Goal: Task Accomplishment & Management: Complete application form

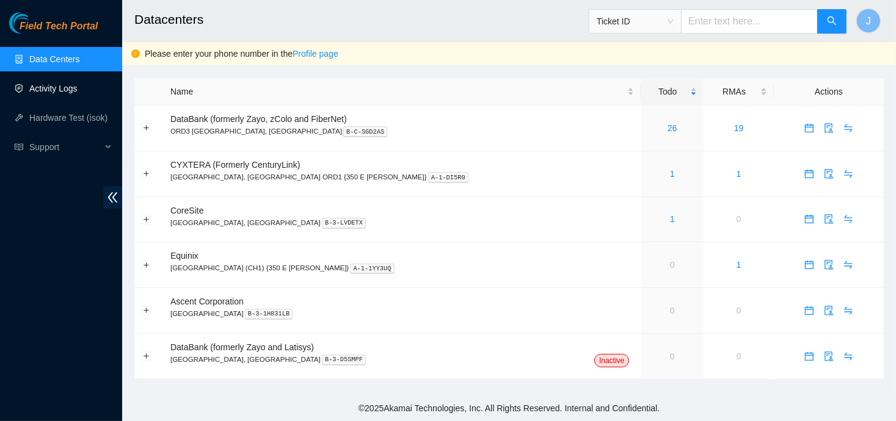
click at [51, 92] on link "Activity Logs" at bounding box center [53, 89] width 48 height 10
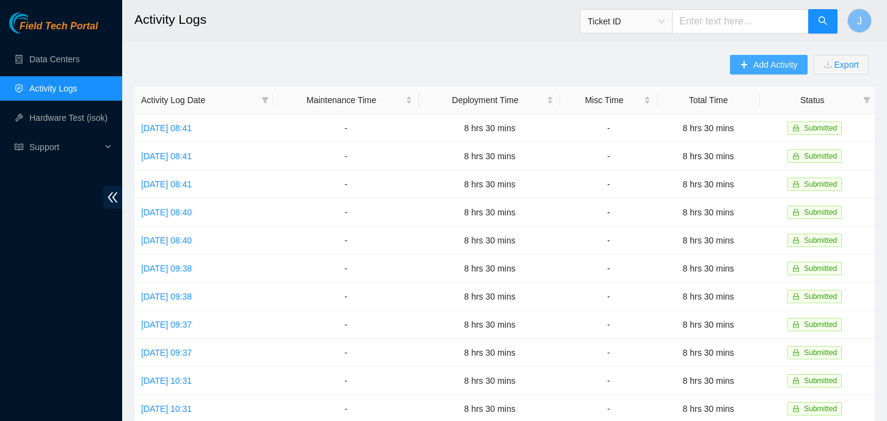
click at [757, 56] on button "Add Activity" at bounding box center [768, 65] width 77 height 20
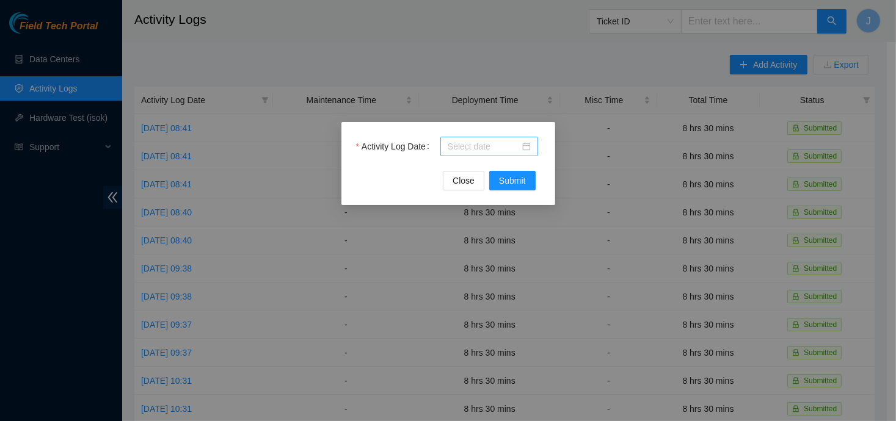
click at [509, 149] on input "Activity Log Date" at bounding box center [484, 146] width 72 height 13
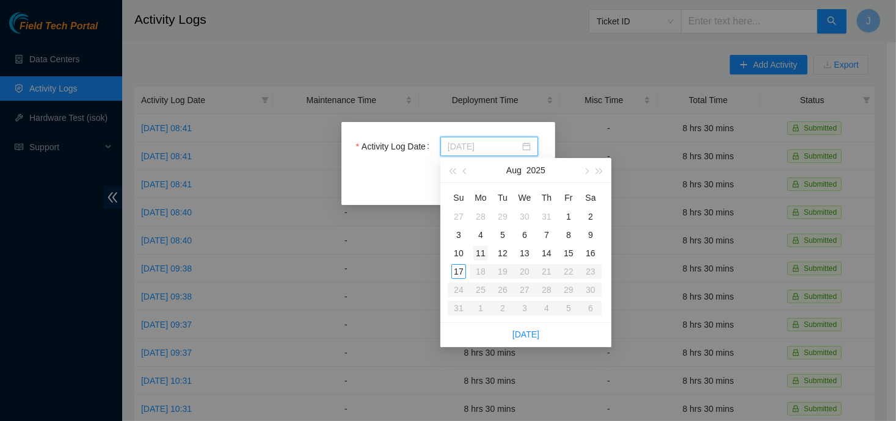
type input "[DATE]"
click at [478, 253] on div "11" at bounding box center [480, 253] width 15 height 15
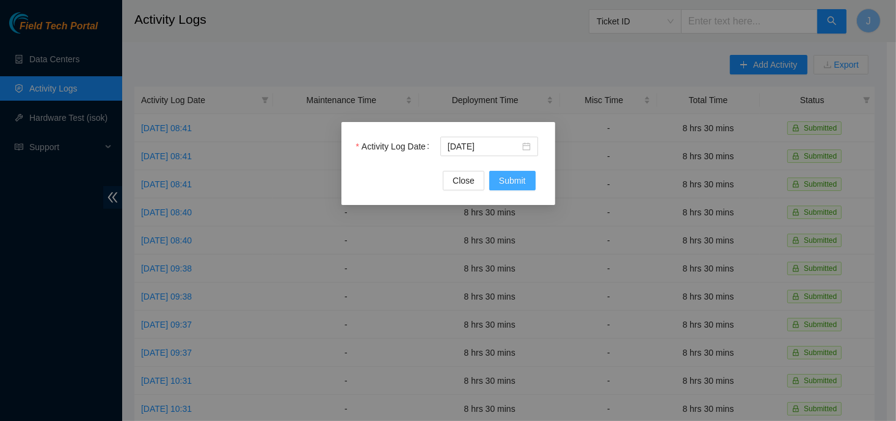
click at [504, 183] on span "Submit" at bounding box center [512, 180] width 27 height 13
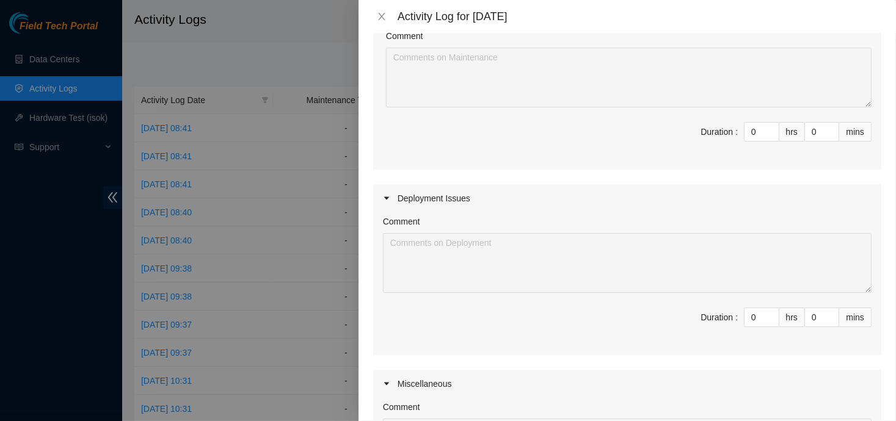
scroll to position [148, 0]
click at [745, 319] on input "0" at bounding box center [761, 314] width 34 height 18
type input "8"
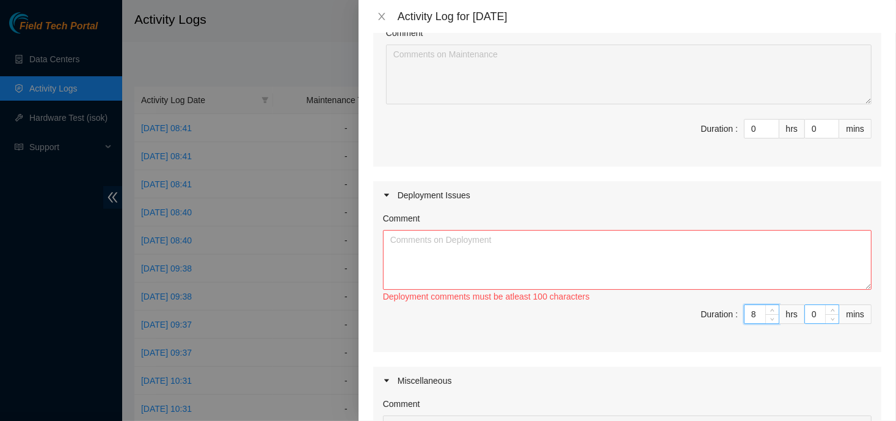
type input "8"
click at [805, 316] on input "0" at bounding box center [822, 314] width 34 height 18
type input "30"
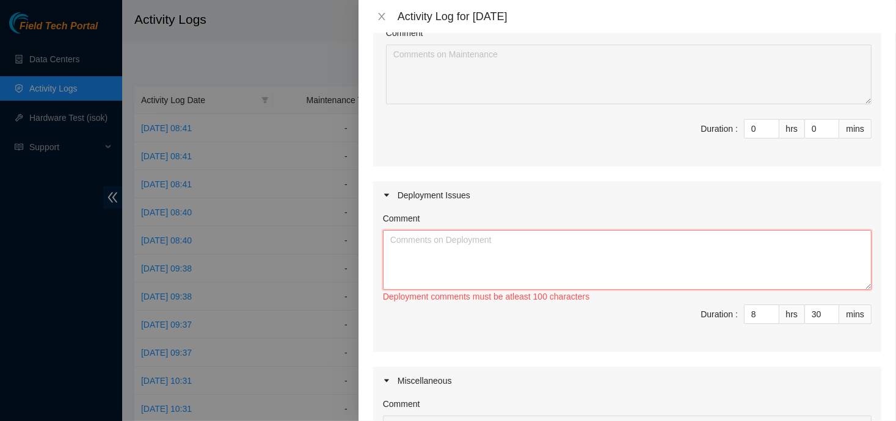
click at [631, 263] on textarea "Comment" at bounding box center [627, 260] width 489 height 60
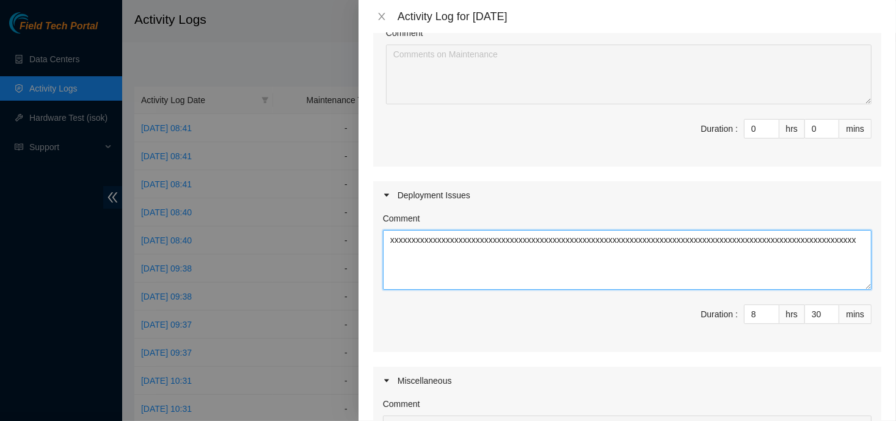
click at [631, 263] on textarea "xxxxxxxxxxxxxxxxxxxxxxxxxxxxxxxxxxxxxxxxxxxxxxxxxxxxxxxxxxxxxxxxxxxxxxxxxxxxxxx…" at bounding box center [627, 260] width 489 height 60
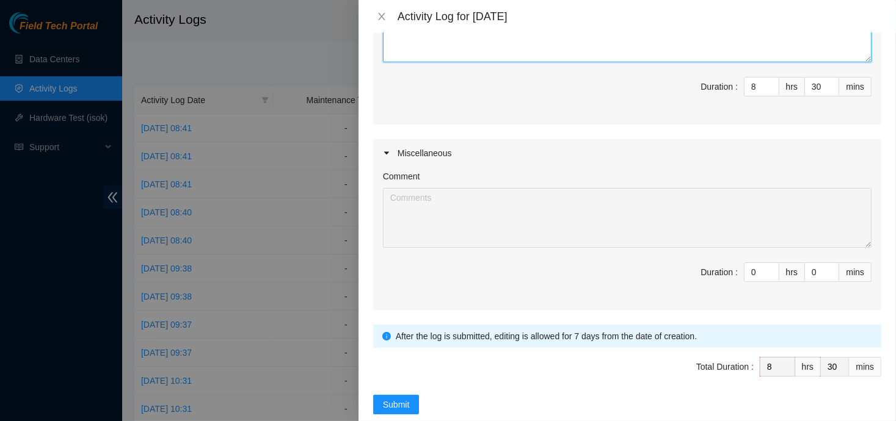
scroll to position [396, 0]
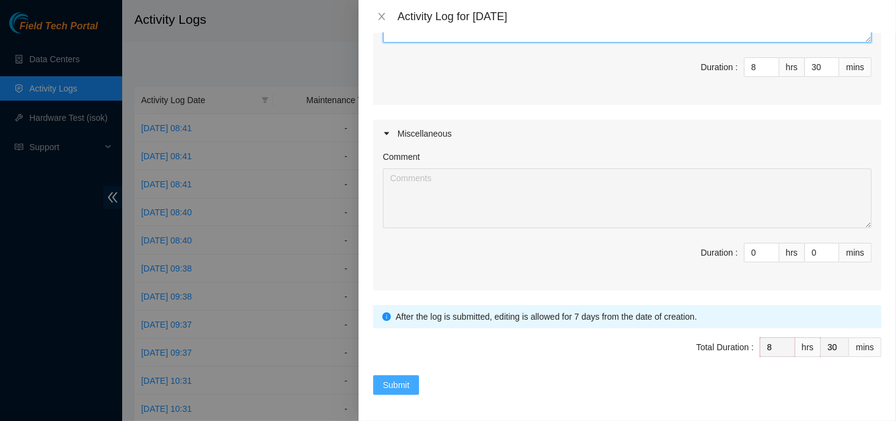
type textarea "xxxxxxxxxxxxxxxxxxxxxxxxxxxxxxxxxxxxxxxxxxxxxxxxxxxxxxxxxxxxxxxxxxxxxxxxxxxxxxx…"
click at [403, 380] on span "Submit" at bounding box center [396, 385] width 27 height 13
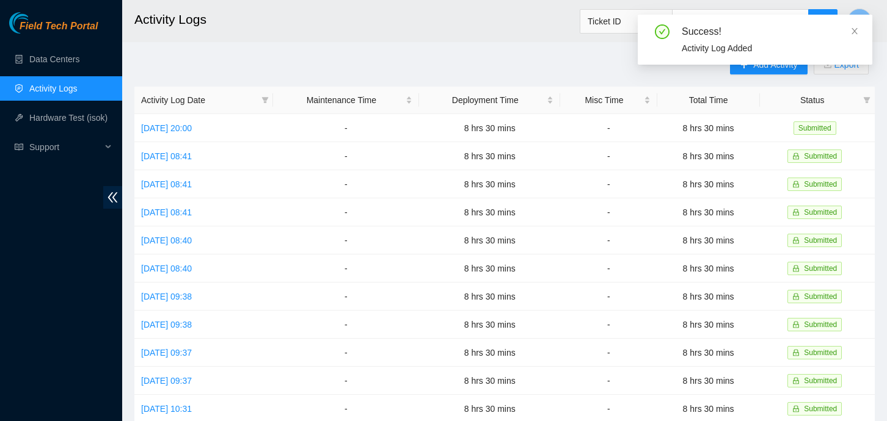
click at [860, 29] on div "Success! Activity Log Added" at bounding box center [755, 40] width 234 height 50
click at [855, 31] on icon "close" at bounding box center [854, 31] width 6 height 6
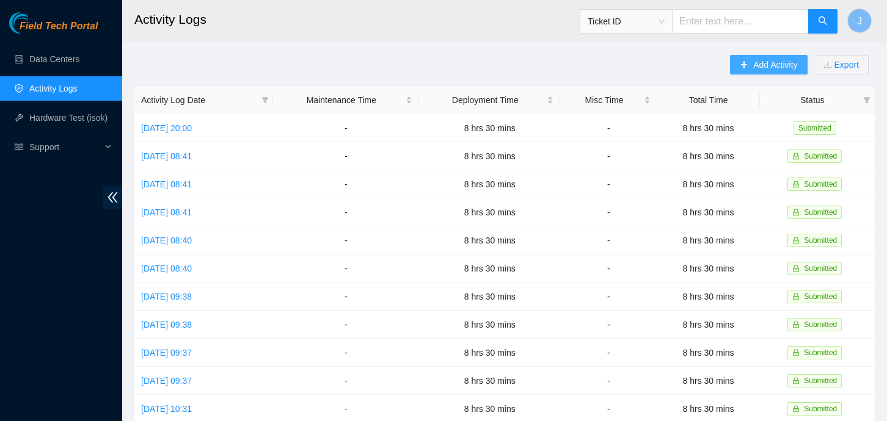
click at [779, 60] on span "Add Activity" at bounding box center [775, 64] width 44 height 13
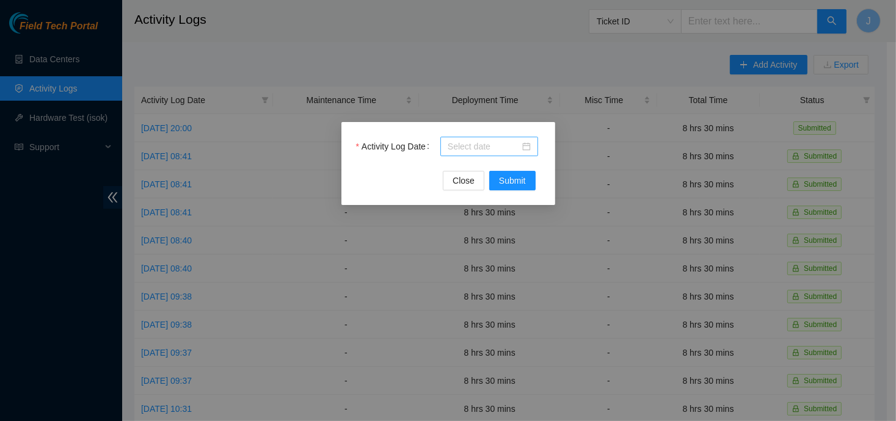
click at [502, 144] on input "Activity Log Date" at bounding box center [484, 146] width 72 height 13
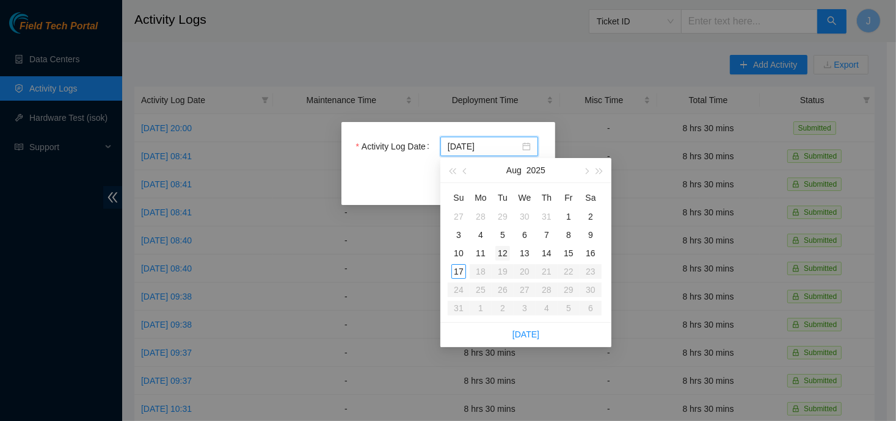
type input "[DATE]"
click at [501, 252] on div "12" at bounding box center [502, 253] width 15 height 15
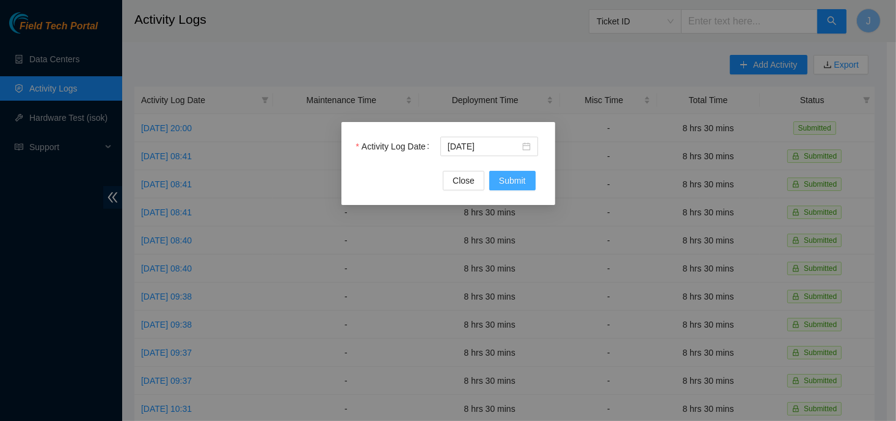
click at [520, 188] on button "Submit" at bounding box center [512, 181] width 46 height 20
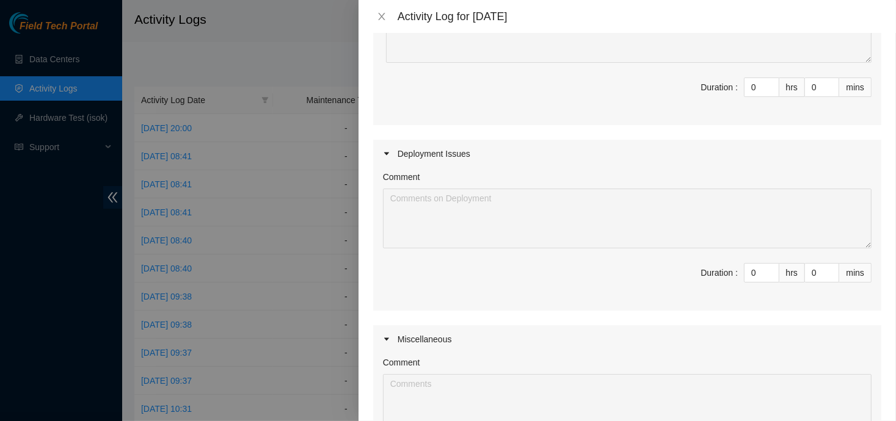
scroll to position [203, 0]
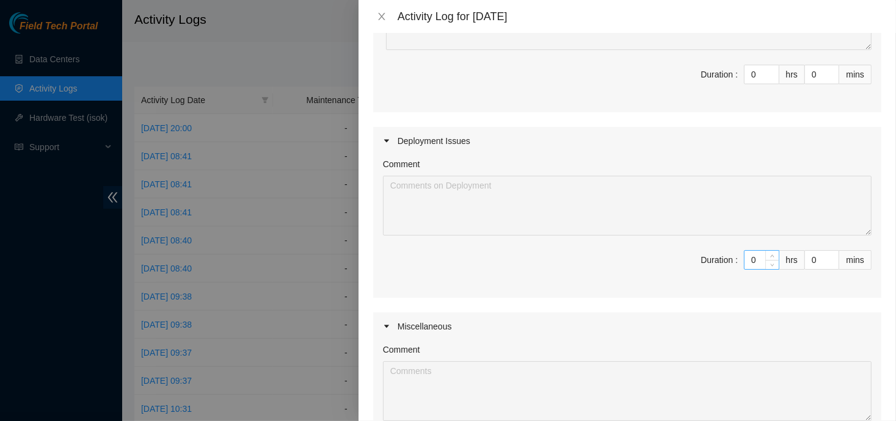
click at [750, 256] on input "0" at bounding box center [761, 260] width 34 height 18
type input "8"
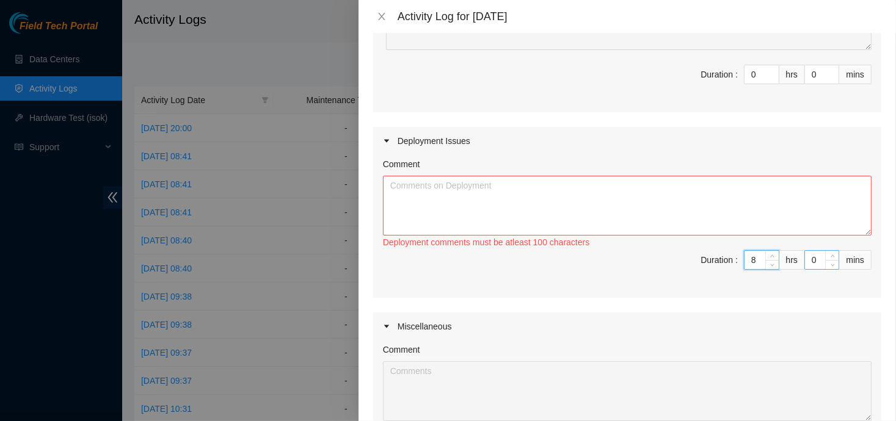
type input "8"
click at [805, 261] on input "0" at bounding box center [822, 260] width 34 height 18
type input "30"
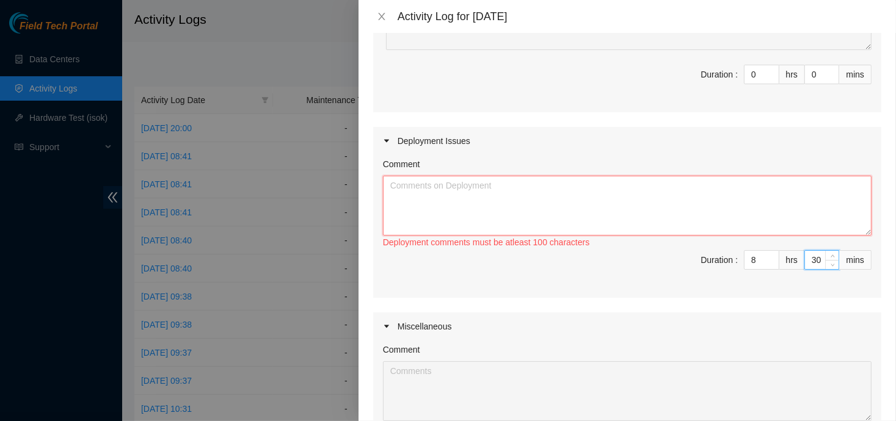
click at [704, 206] on textarea "Comment" at bounding box center [627, 206] width 489 height 60
paste textarea "xxxxxxxxxxxxxxxxxxxxxxxxxxxxxxxxxxxxxxxxxxxxxxxxxxxxxxxxxxxxxxxxxxxxxxxxxxxxxxx…"
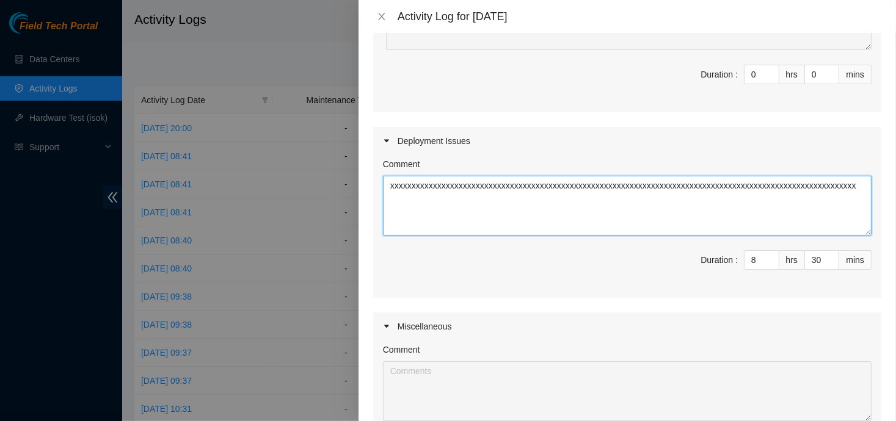
scroll to position [396, 0]
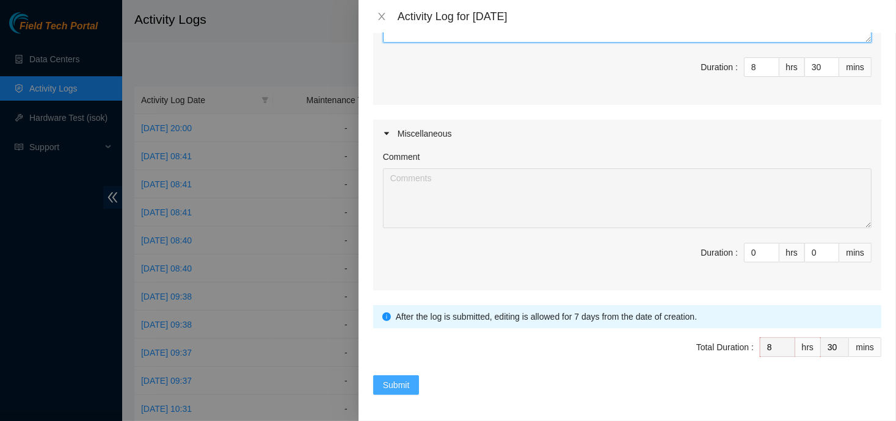
type textarea "xxxxxxxxxxxxxxxxxxxxxxxxxxxxxxxxxxxxxxxxxxxxxxxxxxxxxxxxxxxxxxxxxxxxxxxxxxxxxxx…"
click at [399, 385] on span "Submit" at bounding box center [396, 385] width 27 height 13
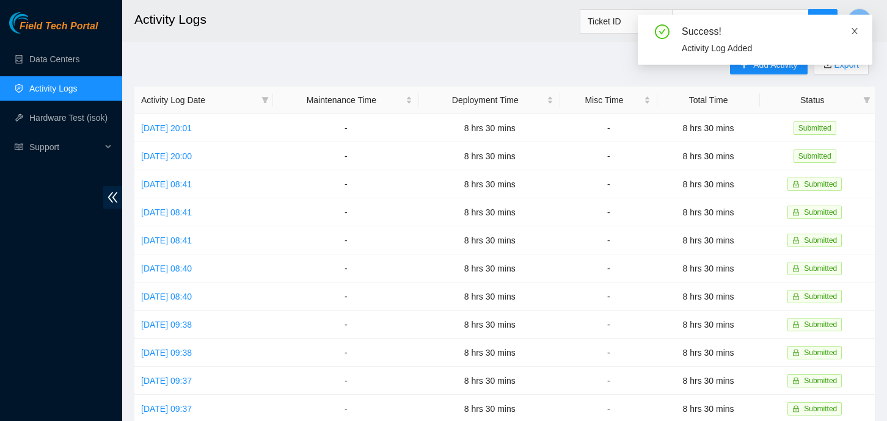
click at [857, 26] on span at bounding box center [854, 31] width 9 height 10
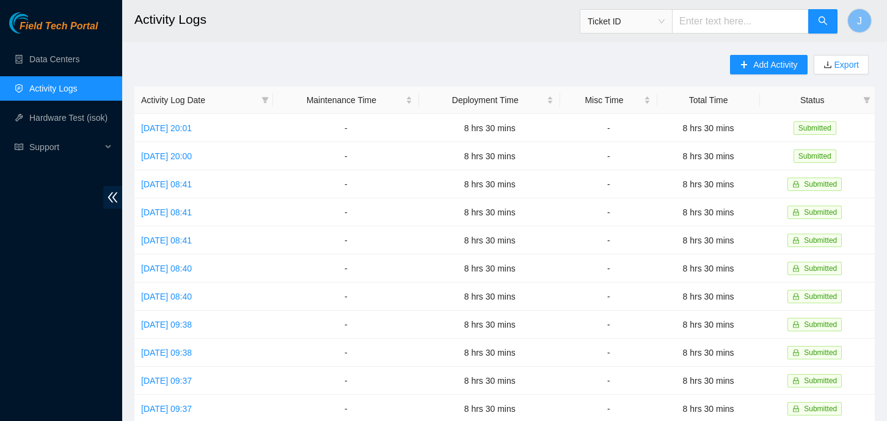
click at [784, 53] on main "Activity Logs Ticket ID J Add Activity Export Activity Log Date Maintenance Tim…" at bounding box center [504, 363] width 765 height 727
click at [771, 62] on span "Add Activity" at bounding box center [775, 64] width 44 height 13
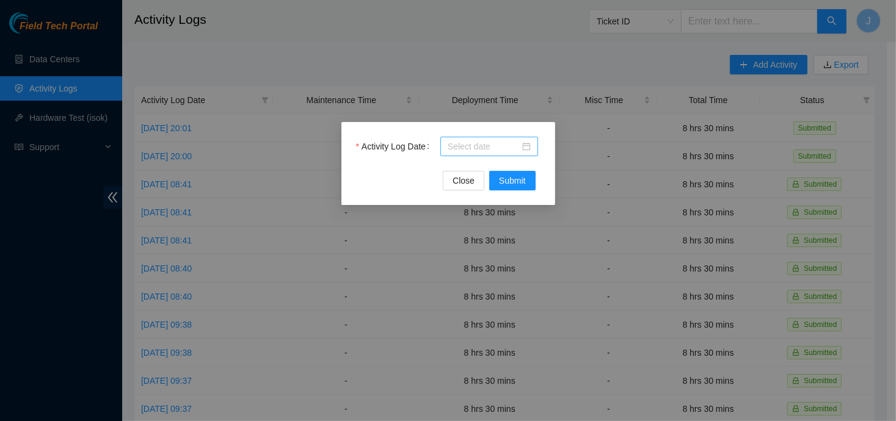
click at [524, 142] on div at bounding box center [489, 146] width 83 height 13
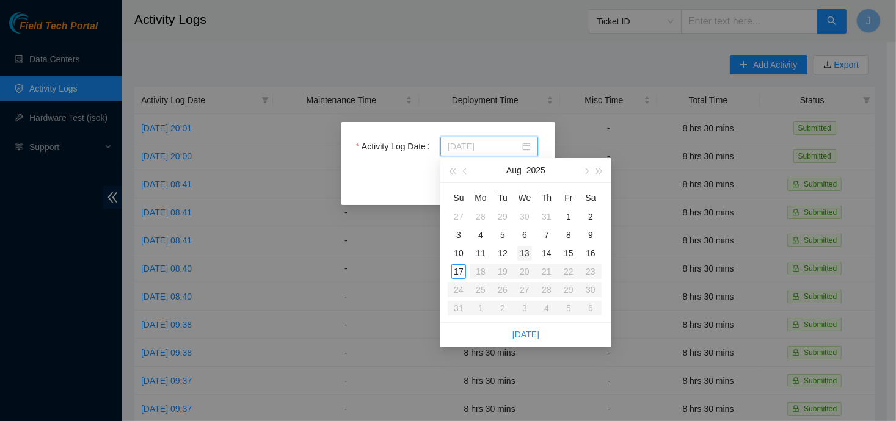
type input "[DATE]"
click at [527, 256] on div "13" at bounding box center [524, 253] width 15 height 15
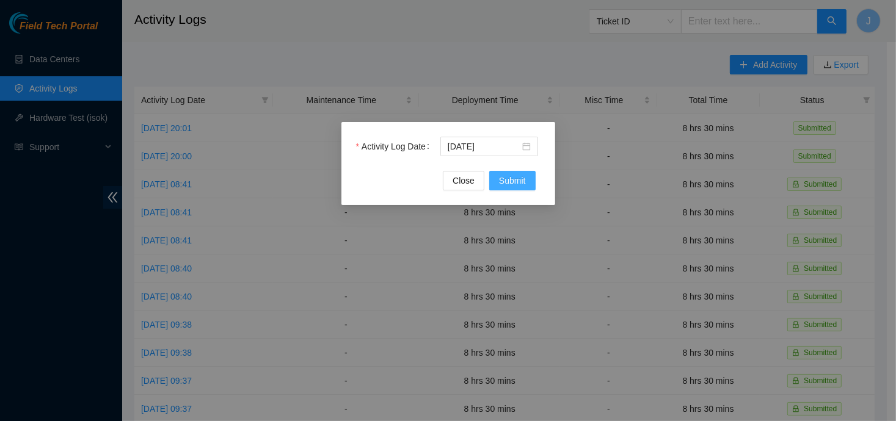
click at [528, 180] on button "Submit" at bounding box center [512, 181] width 46 height 20
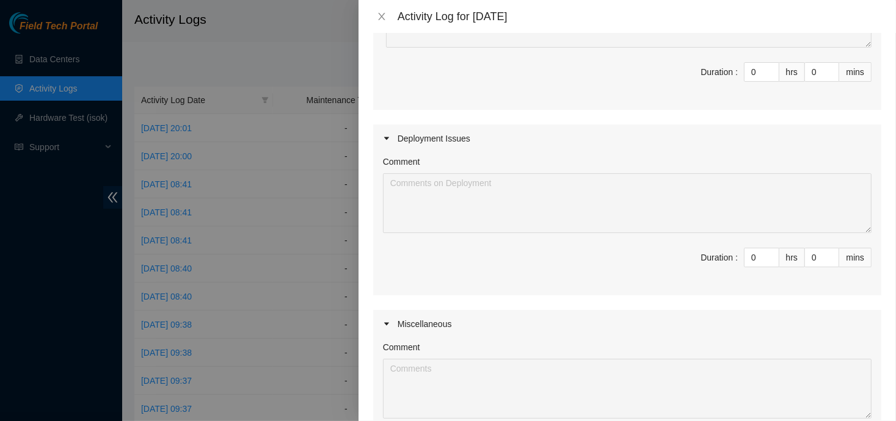
scroll to position [210, 0]
click at [744, 257] on input "0" at bounding box center [761, 253] width 34 height 18
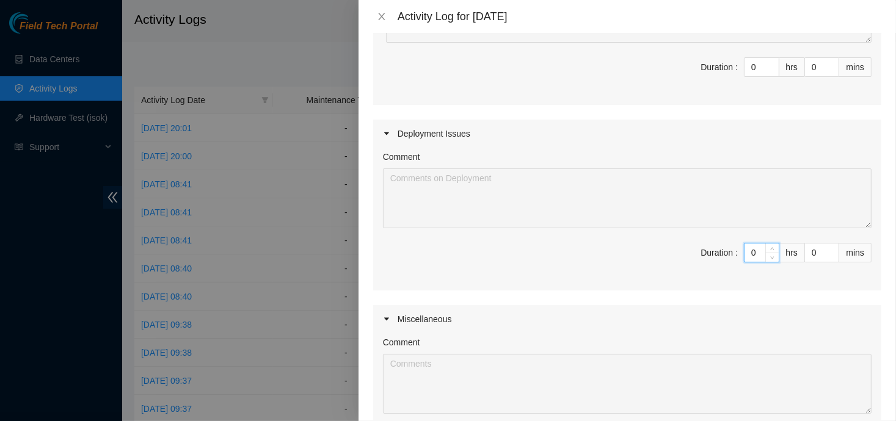
click at [744, 257] on input "0" at bounding box center [761, 253] width 34 height 18
type input "8"
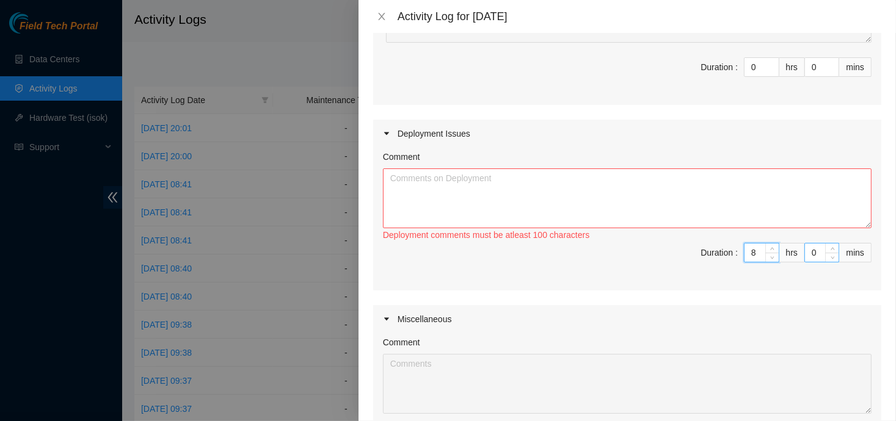
type input "8"
click at [805, 253] on input "0" at bounding box center [822, 253] width 34 height 18
type input "30"
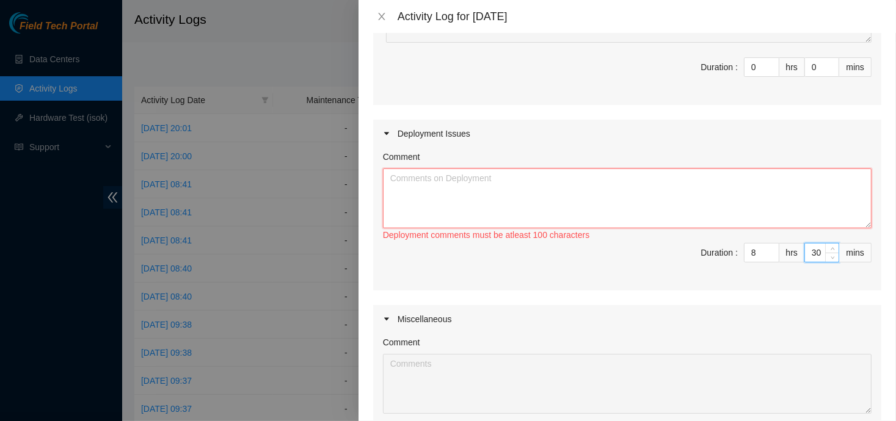
click at [738, 208] on textarea "Comment" at bounding box center [627, 199] width 489 height 60
paste textarea "xxxxxxxxxxxxxxxxxxxxxxxxxxxxxxxxxxxxxxxxxxxxxxxxxxxxxxxxxxxxxxxxxxxxxxxxxxxxxxx…"
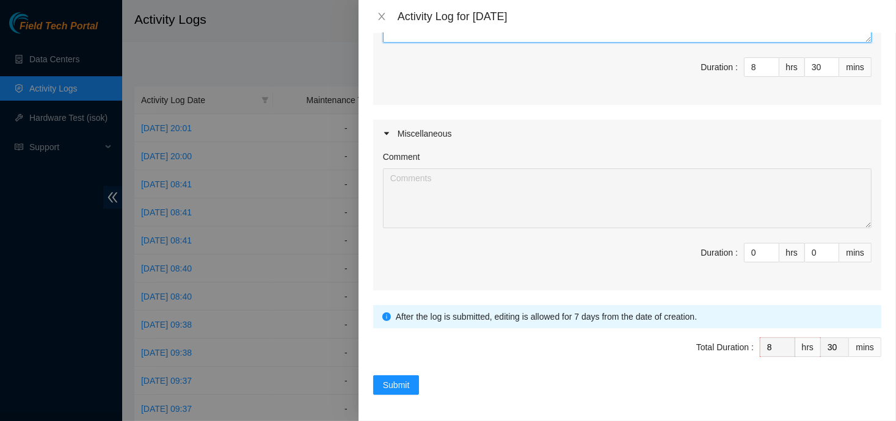
scroll to position [395, 0]
type textarea "xxxxxxxxxxxxxxxxxxxxxxxxxxxxxxxxxxxxxxxxxxxxxxxxxxxxxxxxxxxxxxxxxxxxxxxxxxxxxxx…"
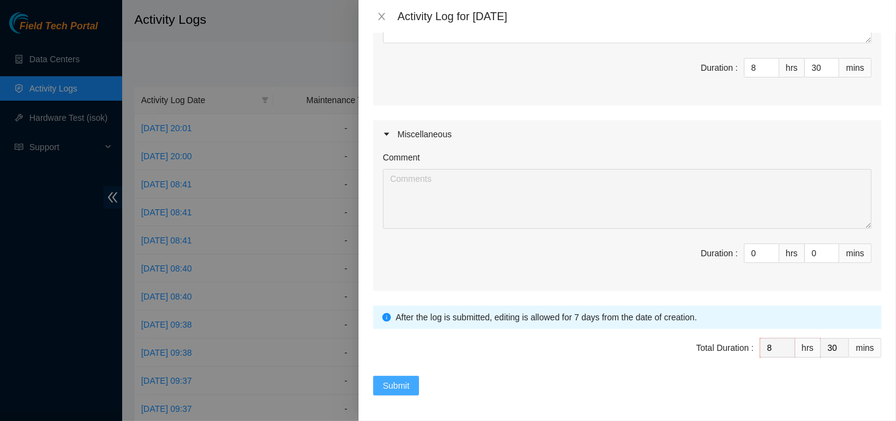
click at [394, 376] on button "Submit" at bounding box center [396, 386] width 46 height 20
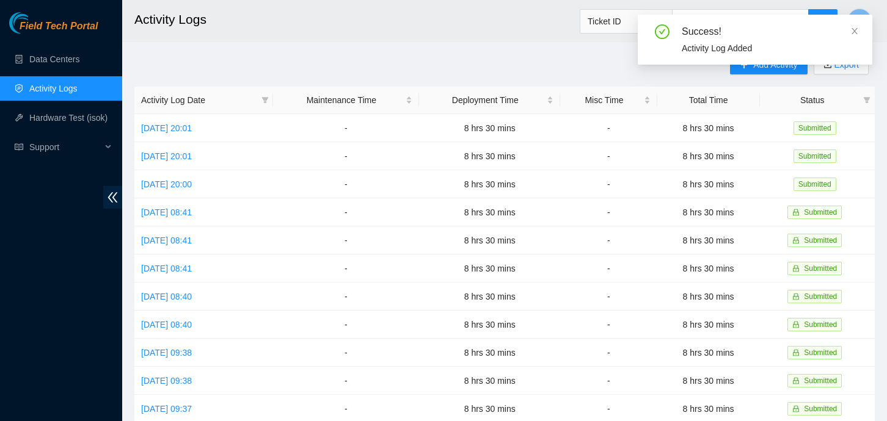
click at [861, 25] on div "Success! Activity Log Added" at bounding box center [755, 40] width 234 height 50
click at [857, 27] on icon "close" at bounding box center [854, 31] width 9 height 9
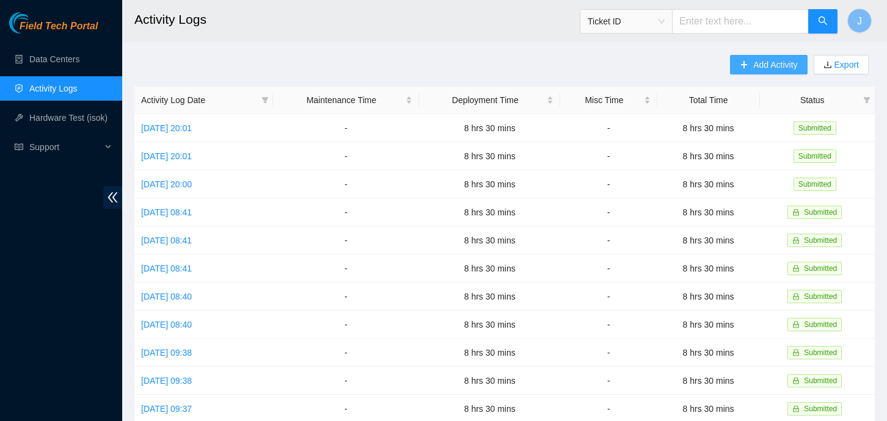
click at [754, 65] on span "Add Activity" at bounding box center [775, 64] width 44 height 13
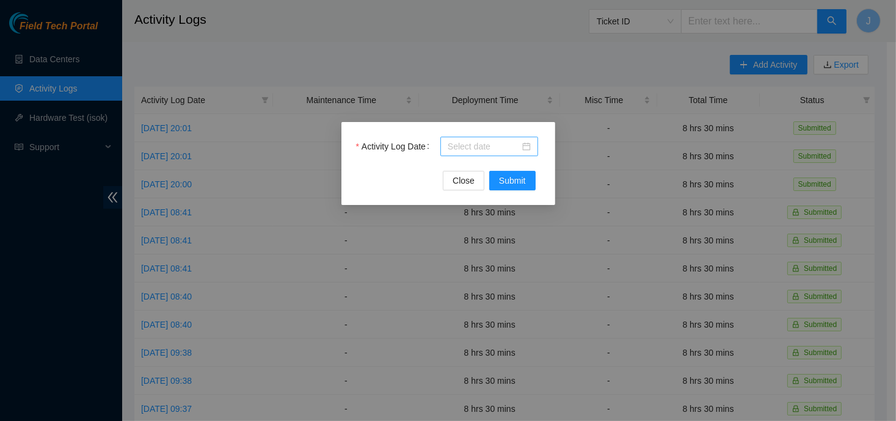
click at [517, 136] on div "Activity Log Date Close Submit" at bounding box center [448, 163] width 214 height 83
click at [504, 151] on input "Activity Log Date" at bounding box center [484, 146] width 72 height 13
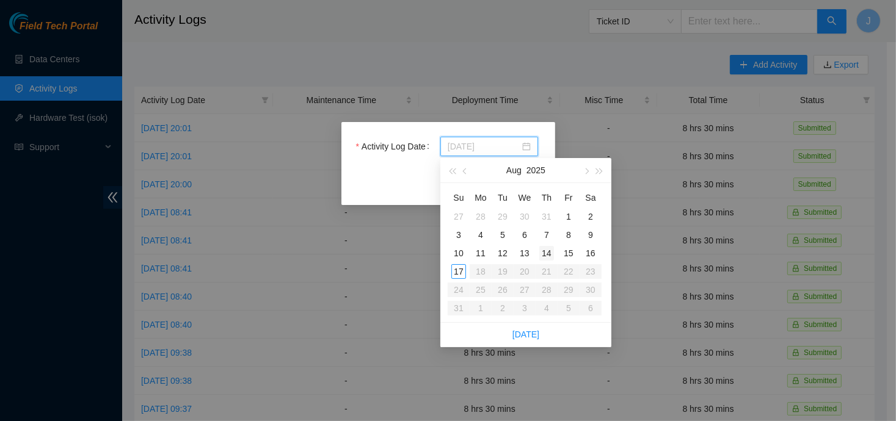
type input "[DATE]"
click at [547, 253] on div "14" at bounding box center [546, 253] width 15 height 15
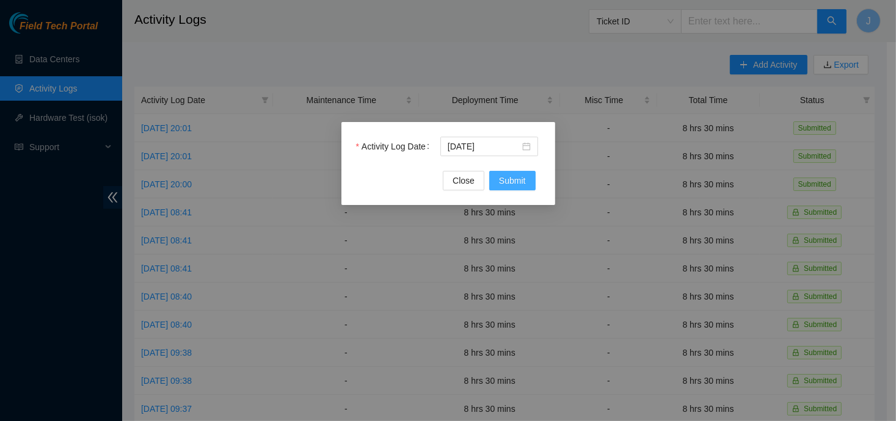
click at [508, 183] on span "Submit" at bounding box center [512, 180] width 27 height 13
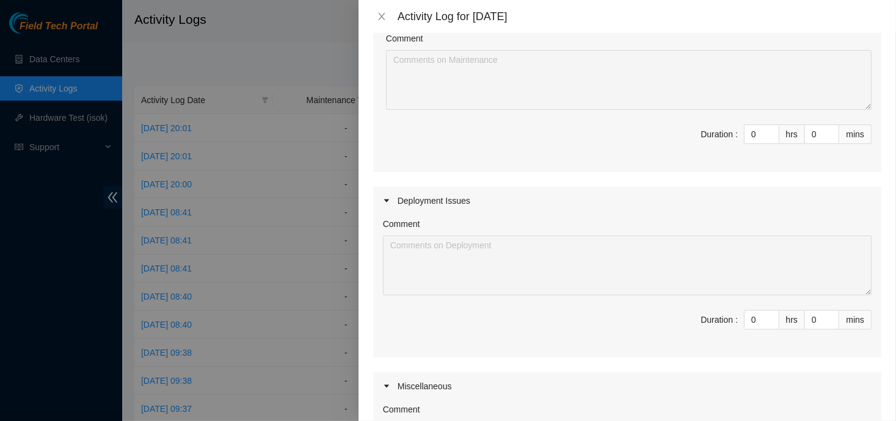
scroll to position [144, 0]
click at [748, 317] on input "0" at bounding box center [761, 319] width 34 height 18
type input "8"
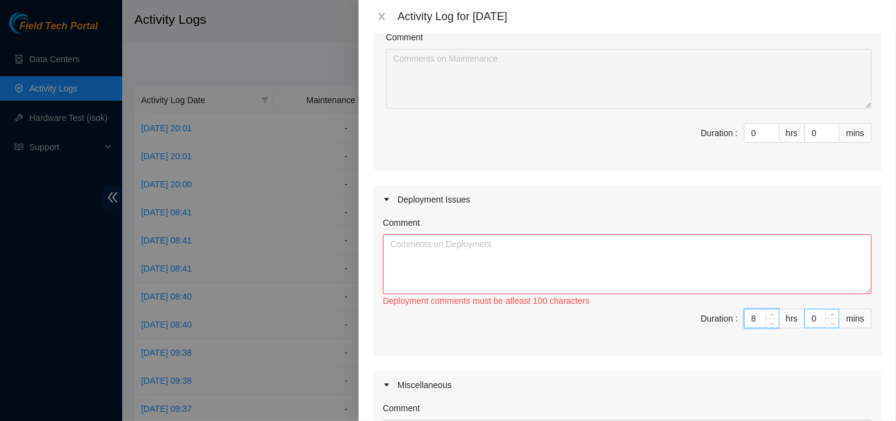
type input "8"
click at [807, 318] on input "0" at bounding box center [822, 319] width 34 height 18
click at [805, 318] on input "0" at bounding box center [822, 319] width 34 height 18
click at [805, 319] on input "0" at bounding box center [822, 319] width 34 height 18
type input "30"
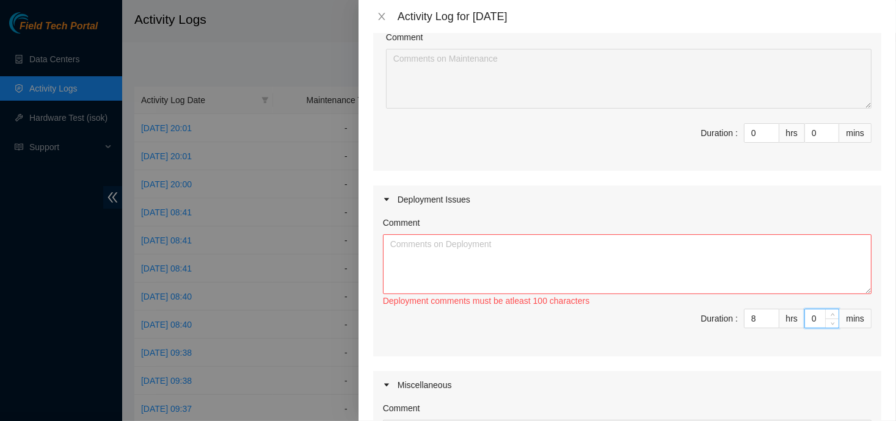
type input "30"
click at [745, 257] on textarea "Comment" at bounding box center [627, 264] width 489 height 60
paste textarea "xxxxxxxxxxxxxxxxxxxxxxxxxxxxxxxxxxxxxxxxxxxxxxxxxxxxxxxxxxxxxxxxxxxxxxxxxxxxxxx…"
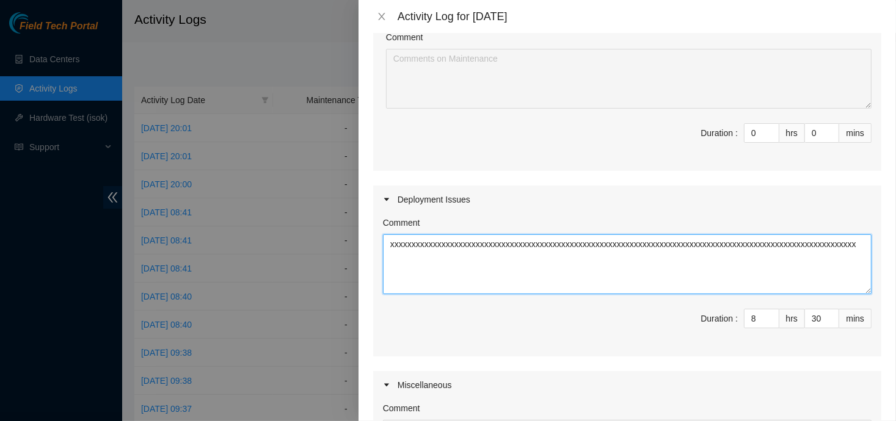
scroll to position [396, 0]
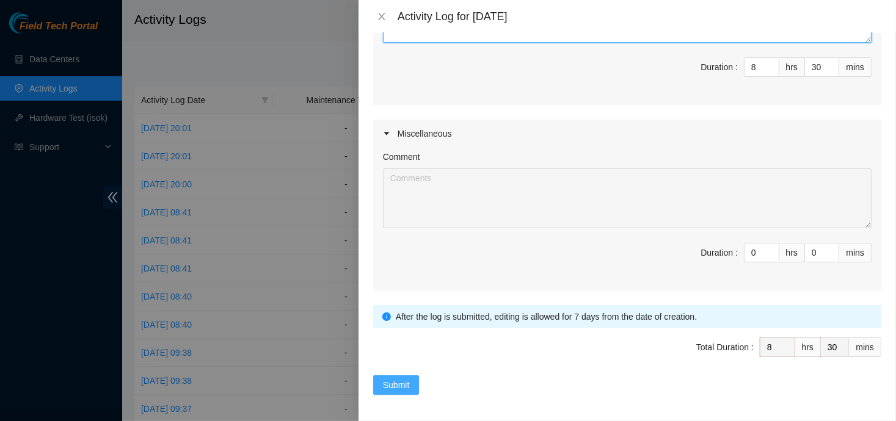
type textarea "xxxxxxxxxxxxxxxxxxxxxxxxxxxxxxxxxxxxxxxxxxxxxxxxxxxxxxxxxxxxxxxxxxxxxxxxxxxxxxx…"
click at [409, 376] on button "Submit" at bounding box center [396, 386] width 46 height 20
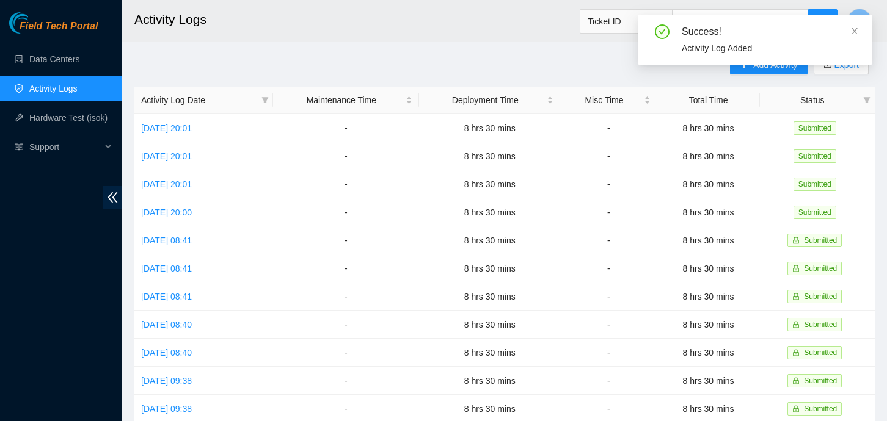
click at [860, 28] on div "Success! Activity Log Added" at bounding box center [755, 40] width 234 height 50
click at [856, 29] on icon "close" at bounding box center [854, 31] width 9 height 9
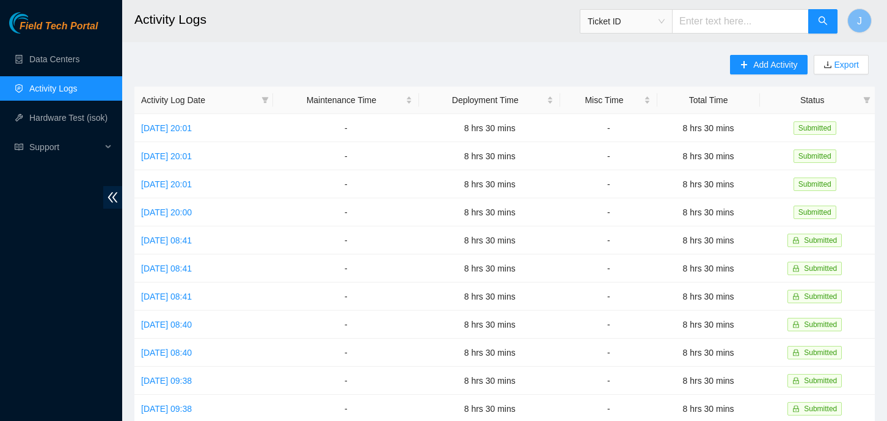
click at [752, 75] on div "Add Activity Export" at bounding box center [802, 71] width 145 height 32
click at [754, 70] on span "Add Activity" at bounding box center [775, 64] width 44 height 13
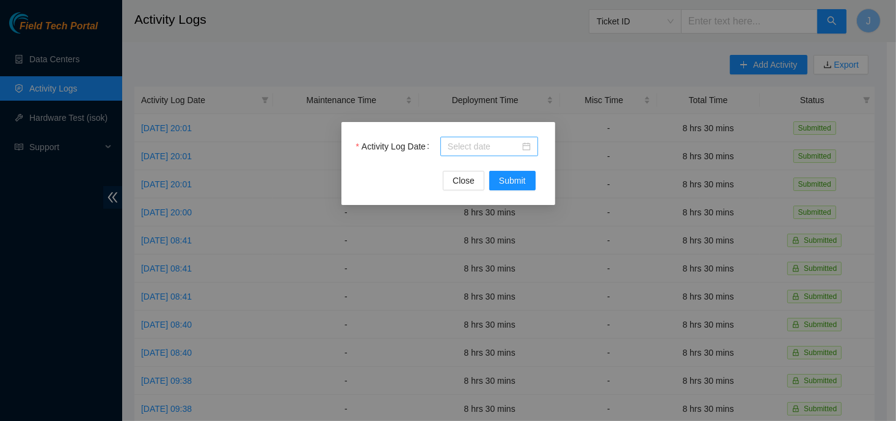
click at [491, 150] on input "Activity Log Date" at bounding box center [484, 146] width 72 height 13
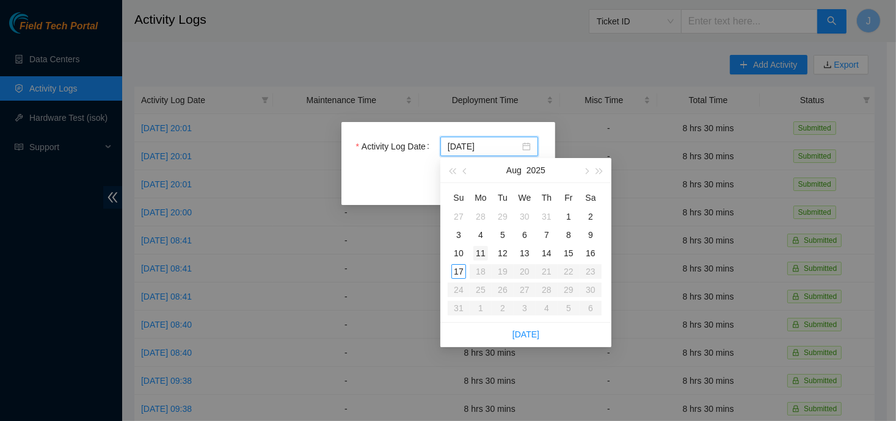
type input "[DATE]"
click at [569, 252] on div "15" at bounding box center [568, 253] width 15 height 15
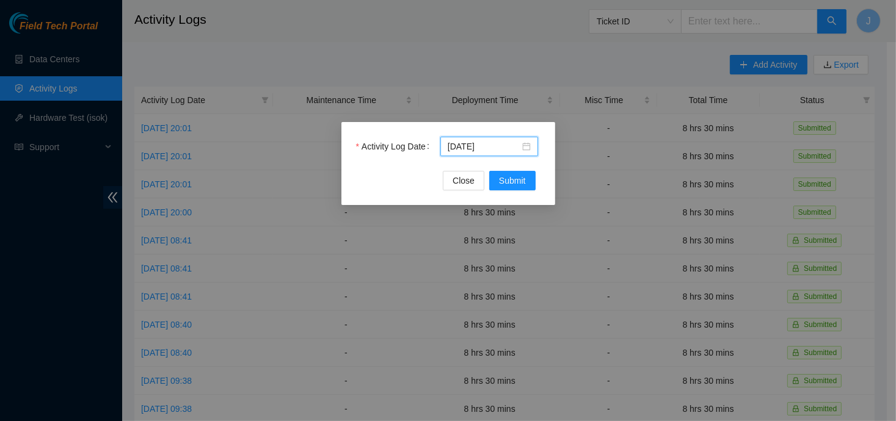
click at [537, 178] on div "Close Submit" at bounding box center [448, 181] width 184 height 20
click at [522, 178] on span "Submit" at bounding box center [512, 180] width 27 height 13
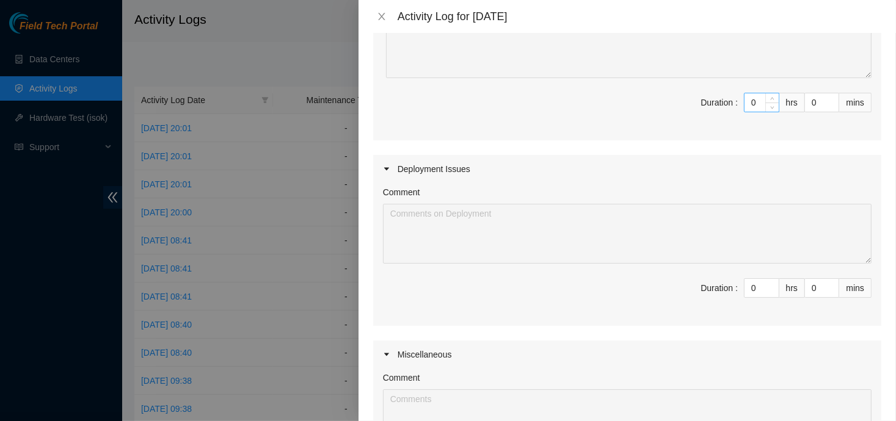
scroll to position [193, 0]
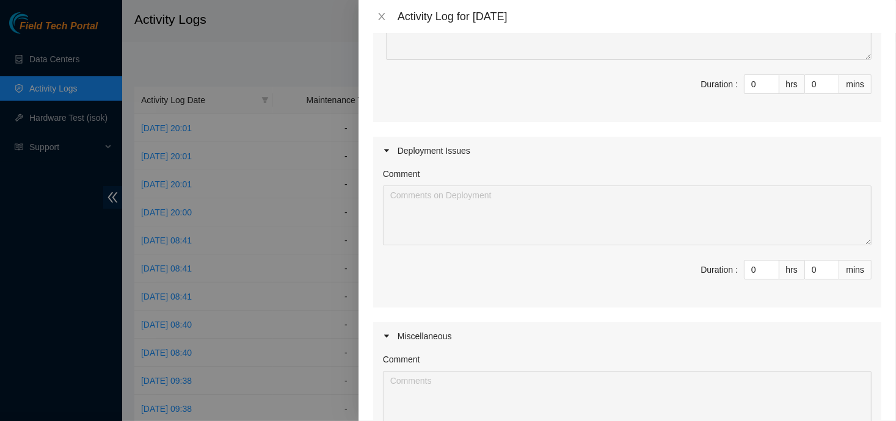
click at [744, 280] on span "Duration : 0 hrs 0 mins" at bounding box center [627, 277] width 489 height 34
click at [747, 275] on input "0" at bounding box center [761, 270] width 34 height 18
type input "7"
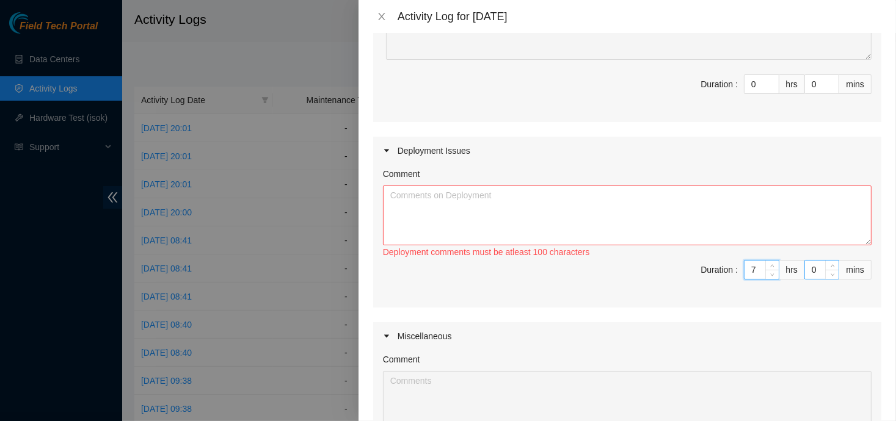
type input "0"
type input "8"
click at [805, 269] on input "0" at bounding box center [822, 270] width 34 height 18
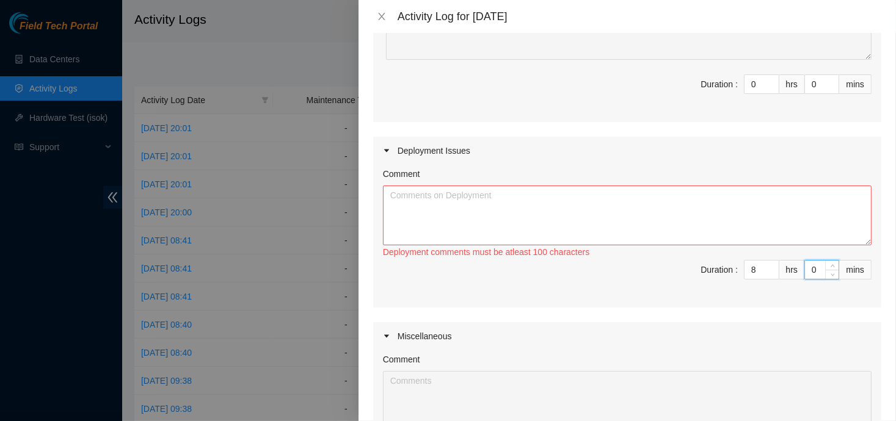
type input "30"
click at [745, 217] on textarea "Comment" at bounding box center [627, 216] width 489 height 60
paste textarea "xxxxxxxxxxxxxxxxxxxxxxxxxxxxxxxxxxxxxxxxxxxxxxxxxxxxxxxxxxxxxxxxxxxxxxxxxxxxxxx…"
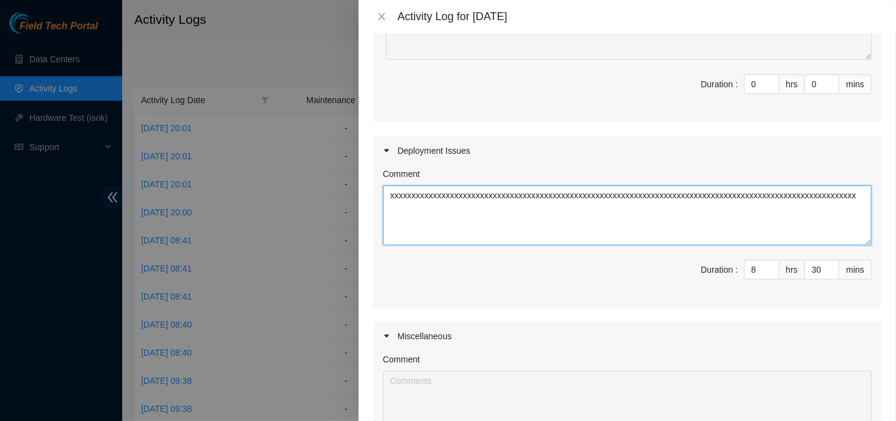
scroll to position [396, 0]
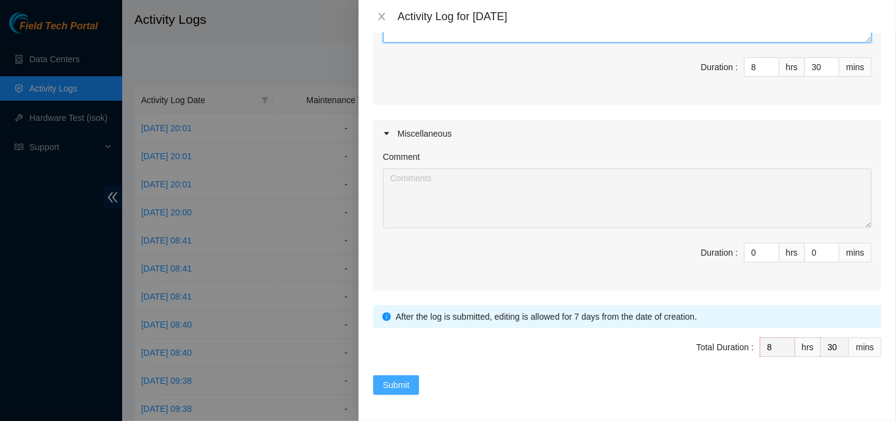
type textarea "xxxxxxxxxxxxxxxxxxxxxxxxxxxxxxxxxxxxxxxxxxxxxxxxxxxxxxxxxxxxxxxxxxxxxxxxxxxxxxx…"
click at [403, 379] on span "Submit" at bounding box center [396, 385] width 27 height 13
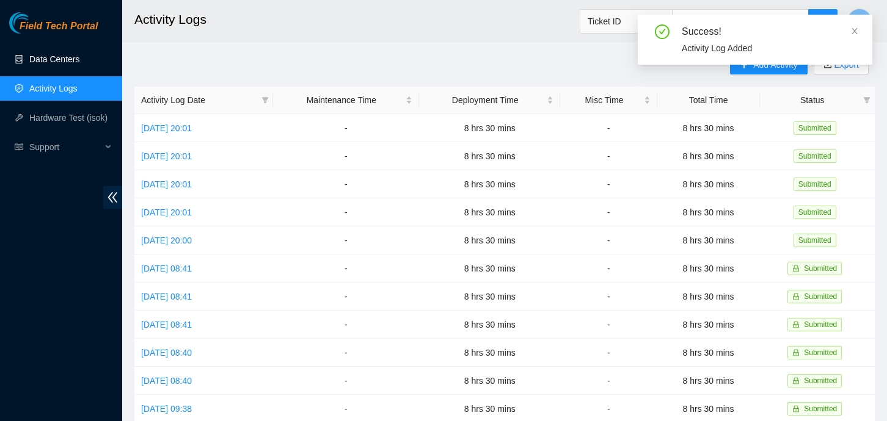
click at [60, 62] on link "Data Centers" at bounding box center [54, 59] width 50 height 10
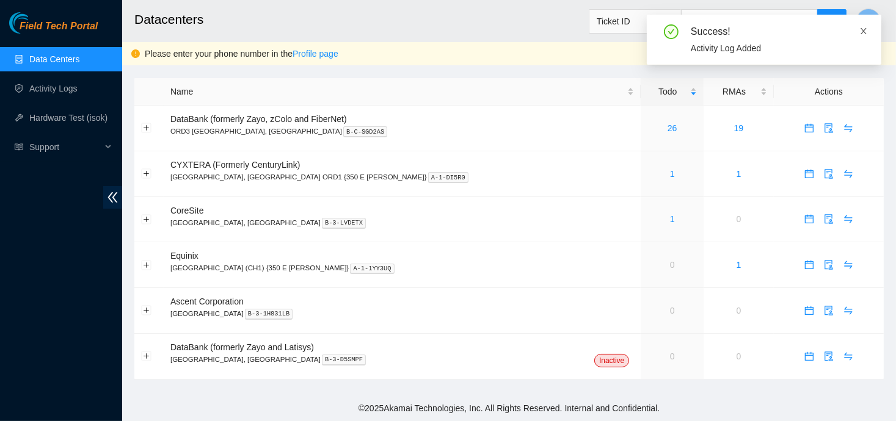
click at [860, 31] on icon "close" at bounding box center [863, 31] width 9 height 9
